Goal: Task Accomplishment & Management: Manage account settings

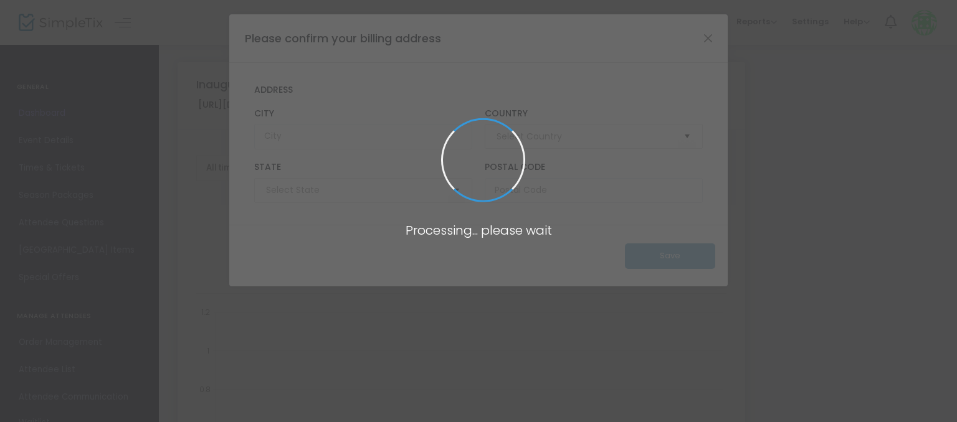
type input "[URL][DOMAIN_NAME]"
type input "[GEOGRAPHIC_DATA]"
type input "[US_STATE]"
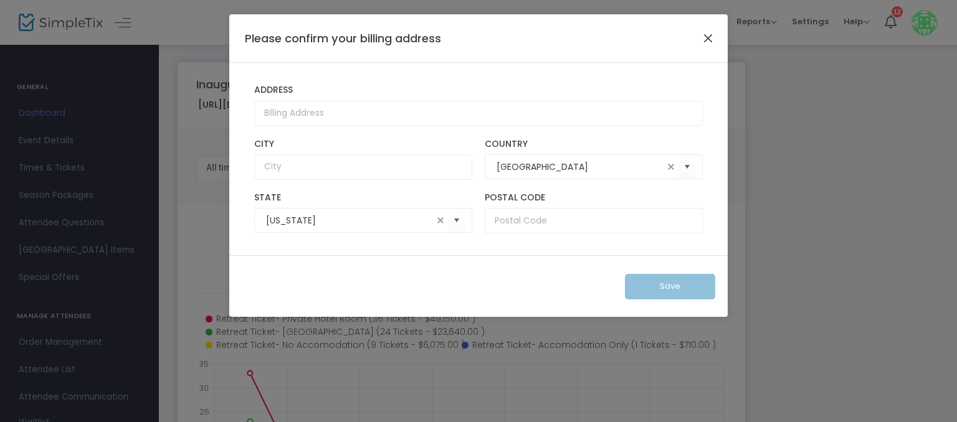
click at [706, 41] on button "Close" at bounding box center [708, 38] width 16 height 16
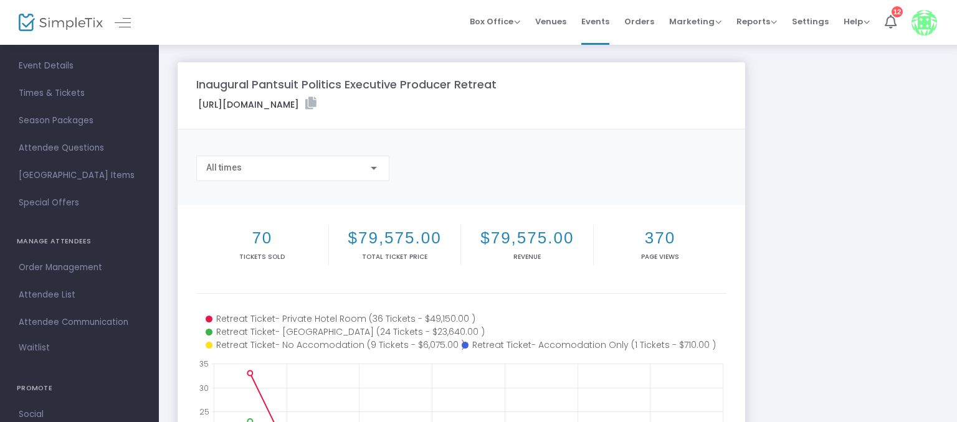
scroll to position [52, 0]
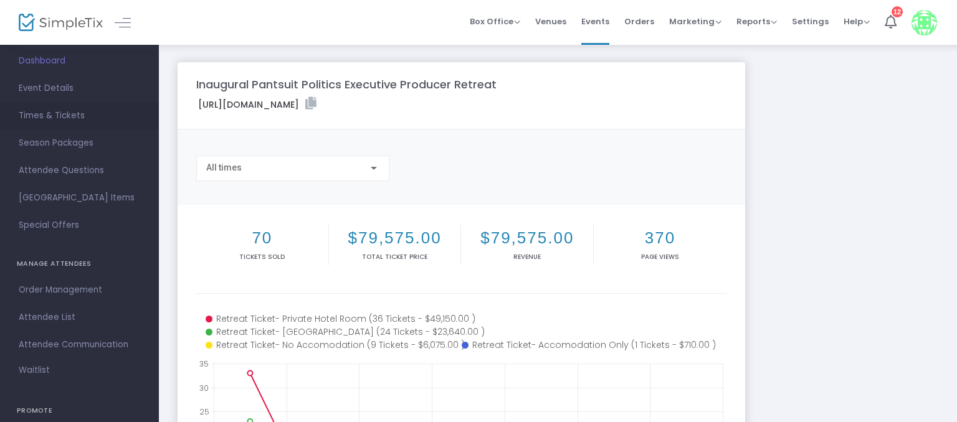
click at [66, 118] on span "Times & Tickets" at bounding box center [79, 116] width 121 height 16
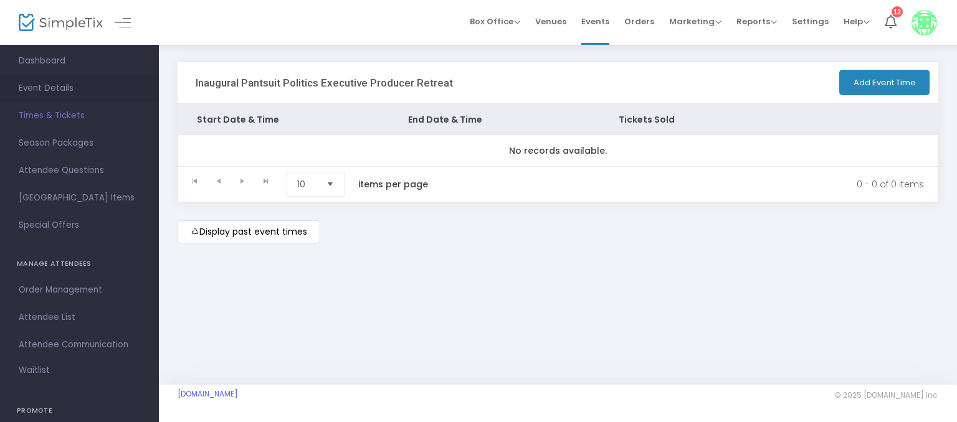
click at [62, 83] on span "Event Details" at bounding box center [79, 88] width 121 height 16
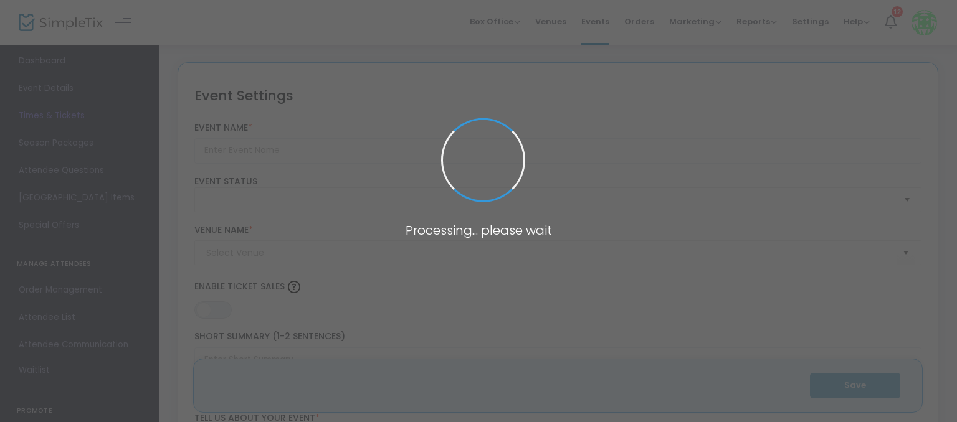
type input "Inaugural Pantsuit Politics Executive Producer Retreat"
type textarea "Join us and share a weekend with fellow Executive Producers.We'll explore the c…"
type input "Buy Tickets"
type input "Hyatt Regency Cincinnati"
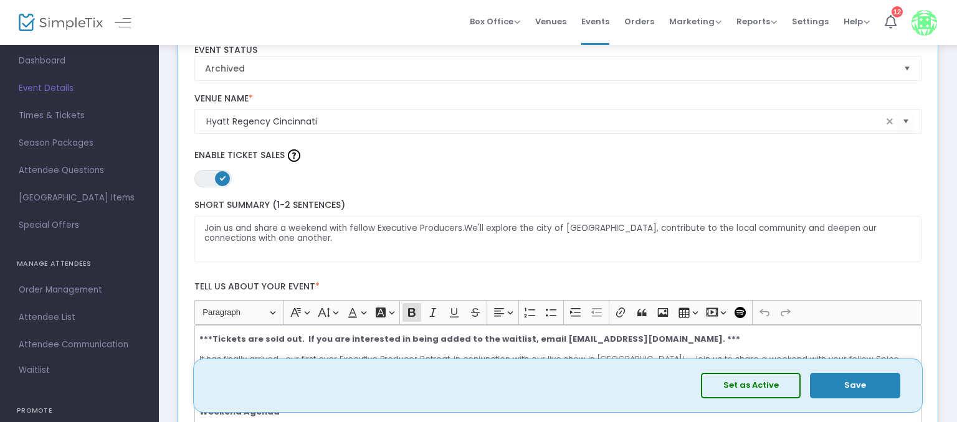
scroll to position [197, 0]
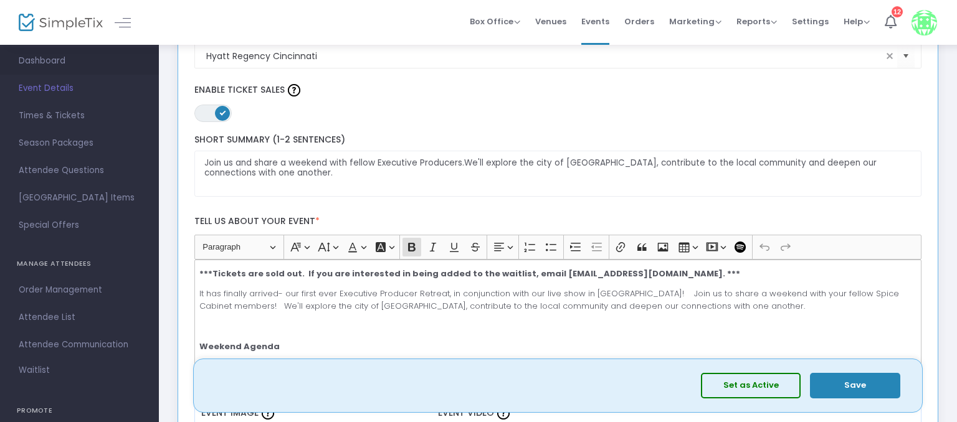
click at [60, 64] on span "Dashboard" at bounding box center [79, 61] width 121 height 16
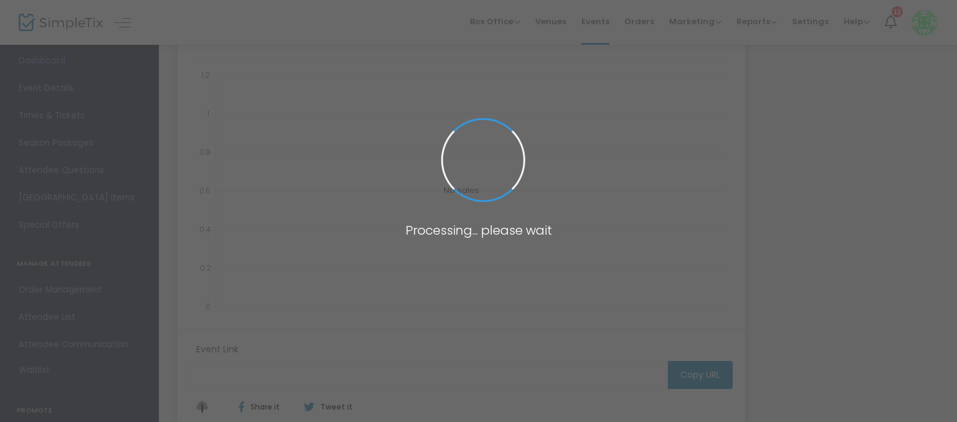
type input "[URL][DOMAIN_NAME]"
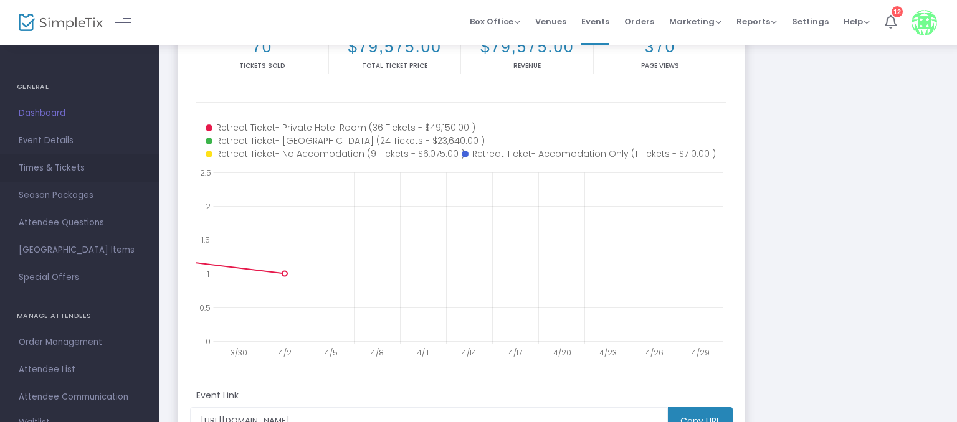
click at [92, 171] on span "Times & Tickets" at bounding box center [79, 168] width 121 height 16
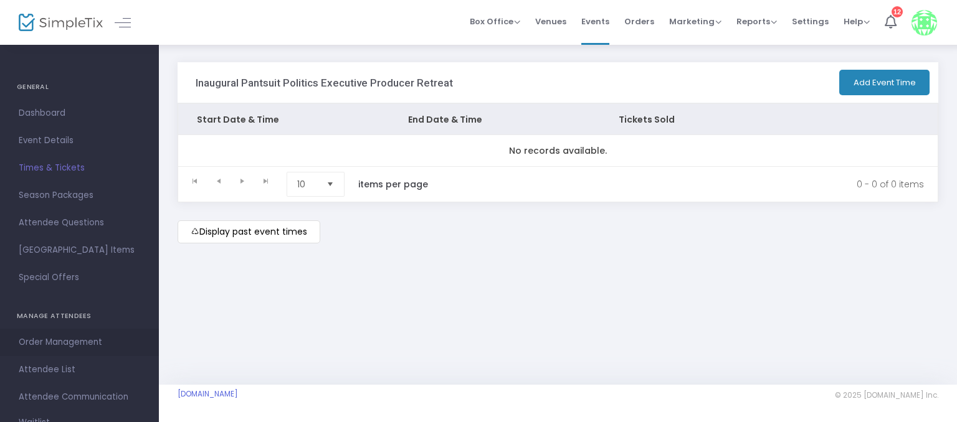
scroll to position [137, 0]
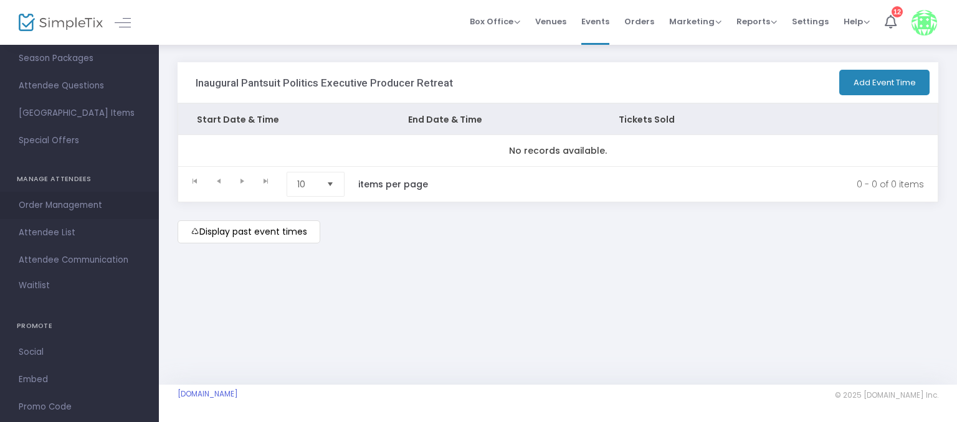
click at [47, 201] on span "Order Management" at bounding box center [79, 205] width 121 height 16
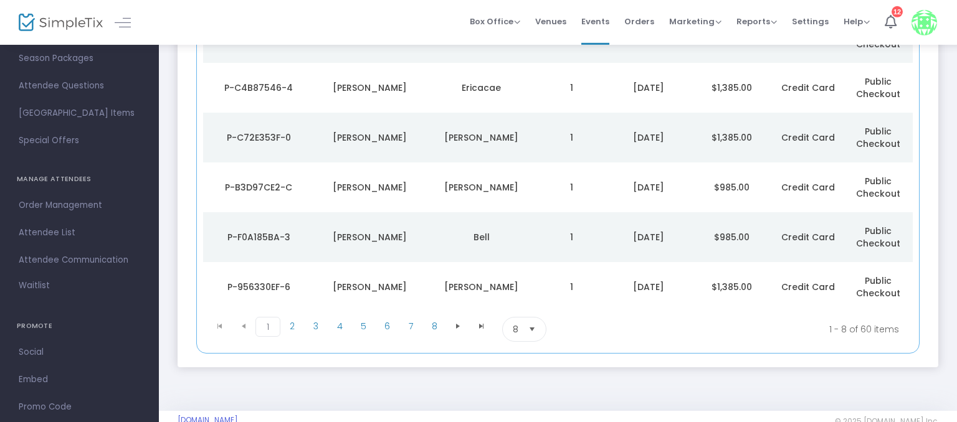
scroll to position [325, 0]
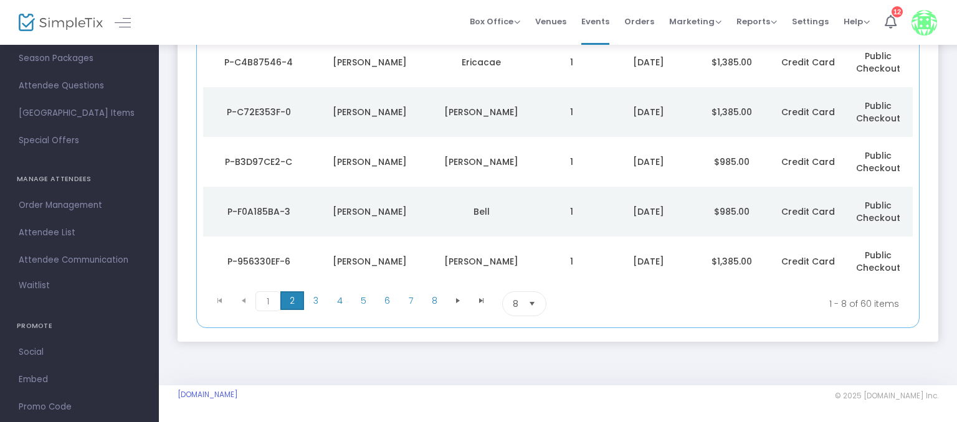
click at [295, 303] on span "2" at bounding box center [292, 301] width 24 height 19
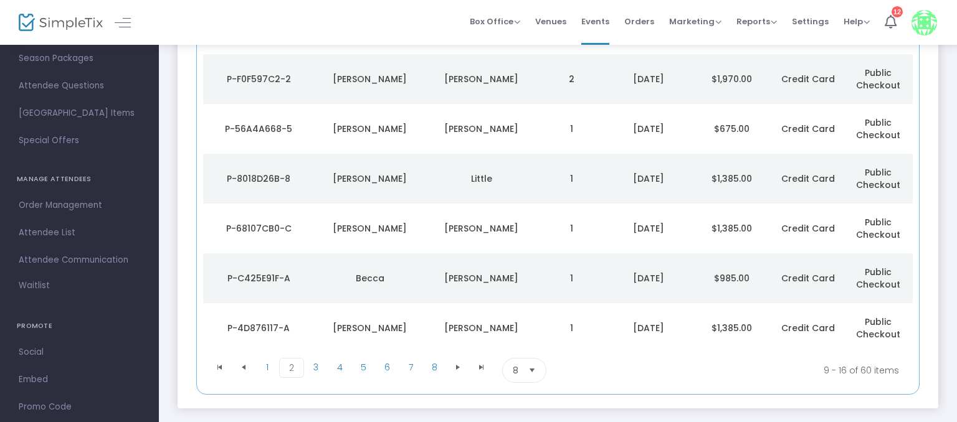
scroll to position [194, 0]
